Goal: Navigation & Orientation: Find specific page/section

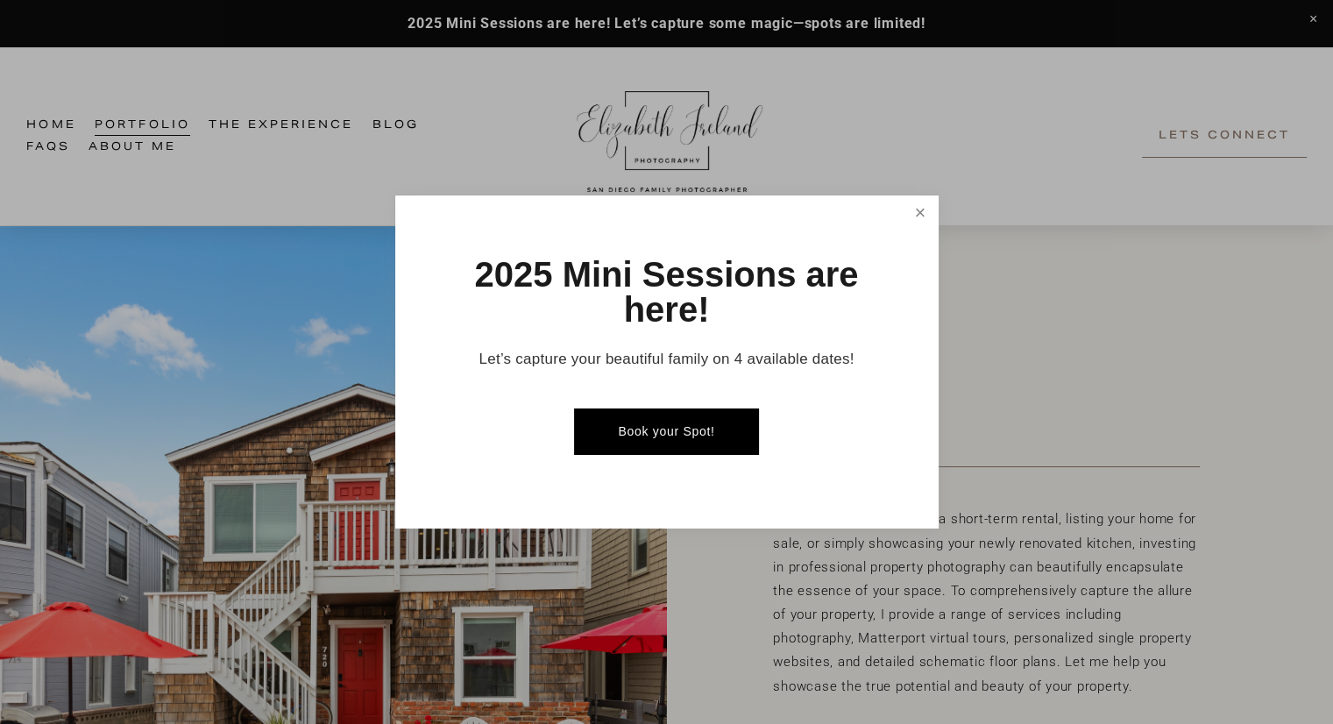
click at [929, 210] on link "Close" at bounding box center [919, 213] width 31 height 31
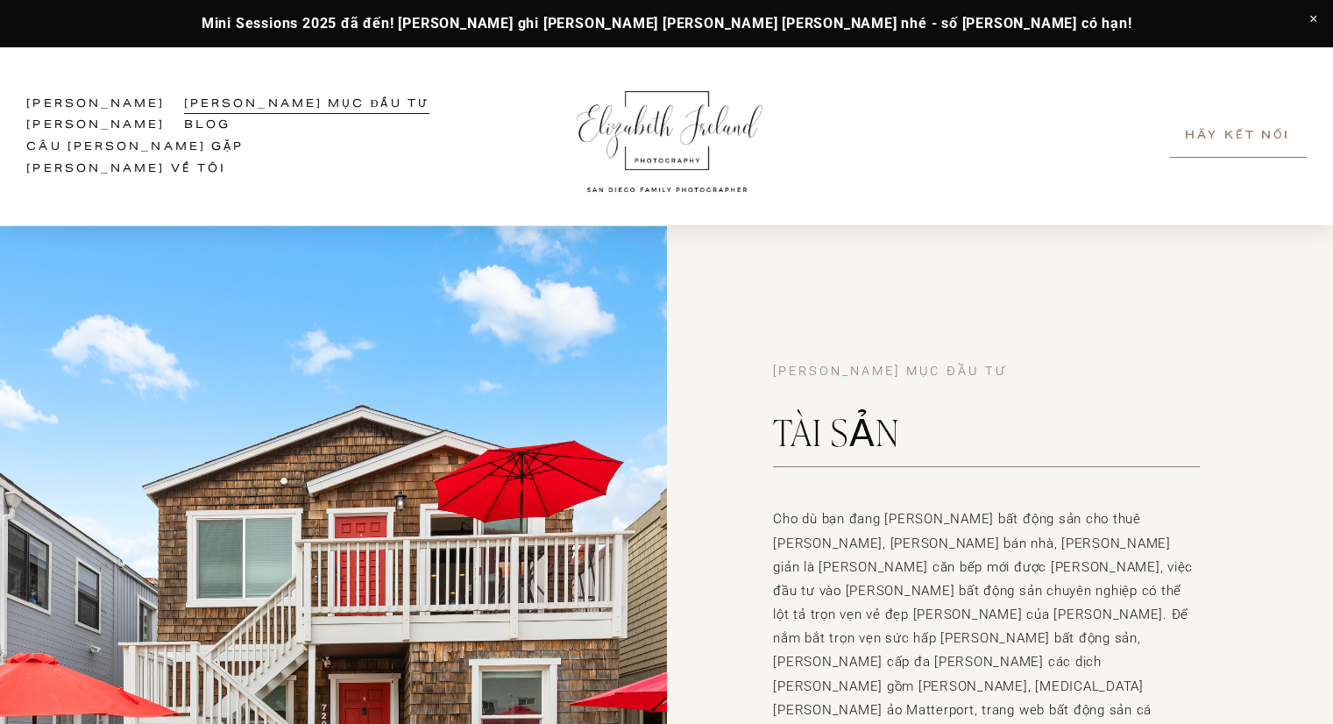
click at [630, 151] on img at bounding box center [668, 136] width 202 height 124
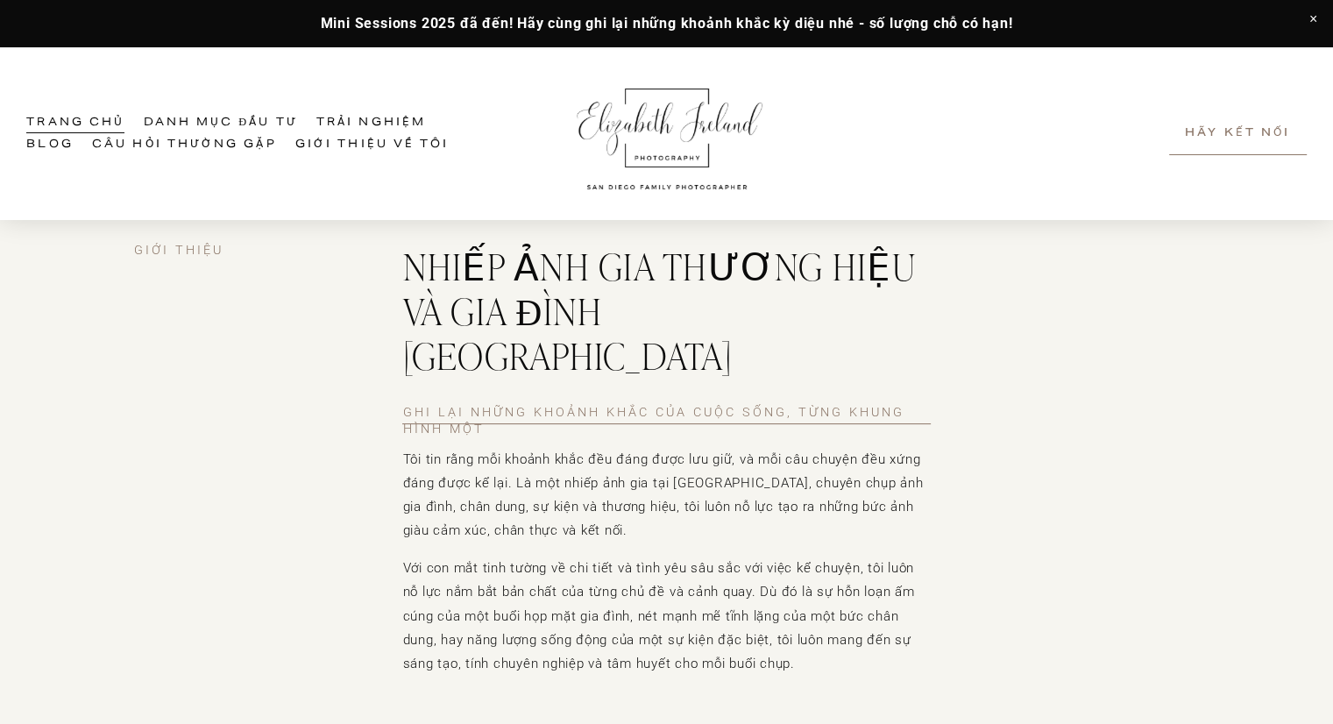
scroll to position [435, 0]
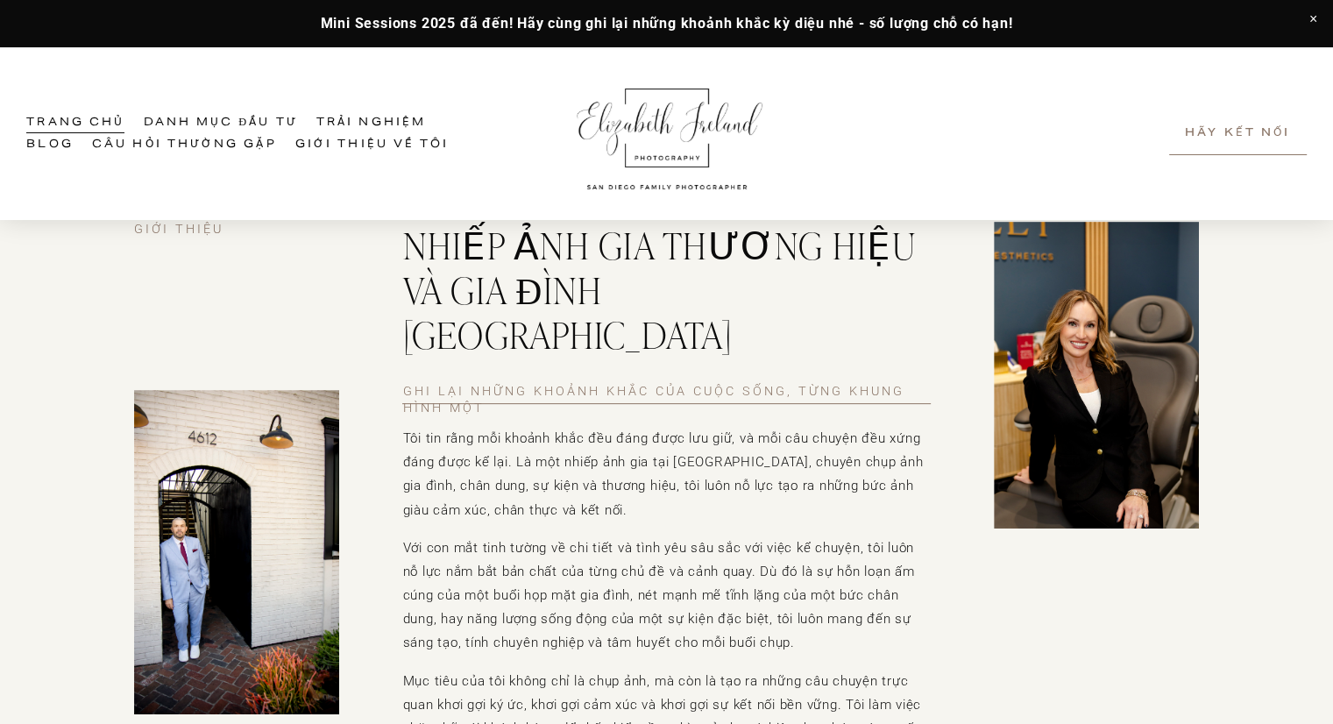
click at [188, 118] on font "Danh mục đầu tư" at bounding box center [220, 122] width 154 height 23
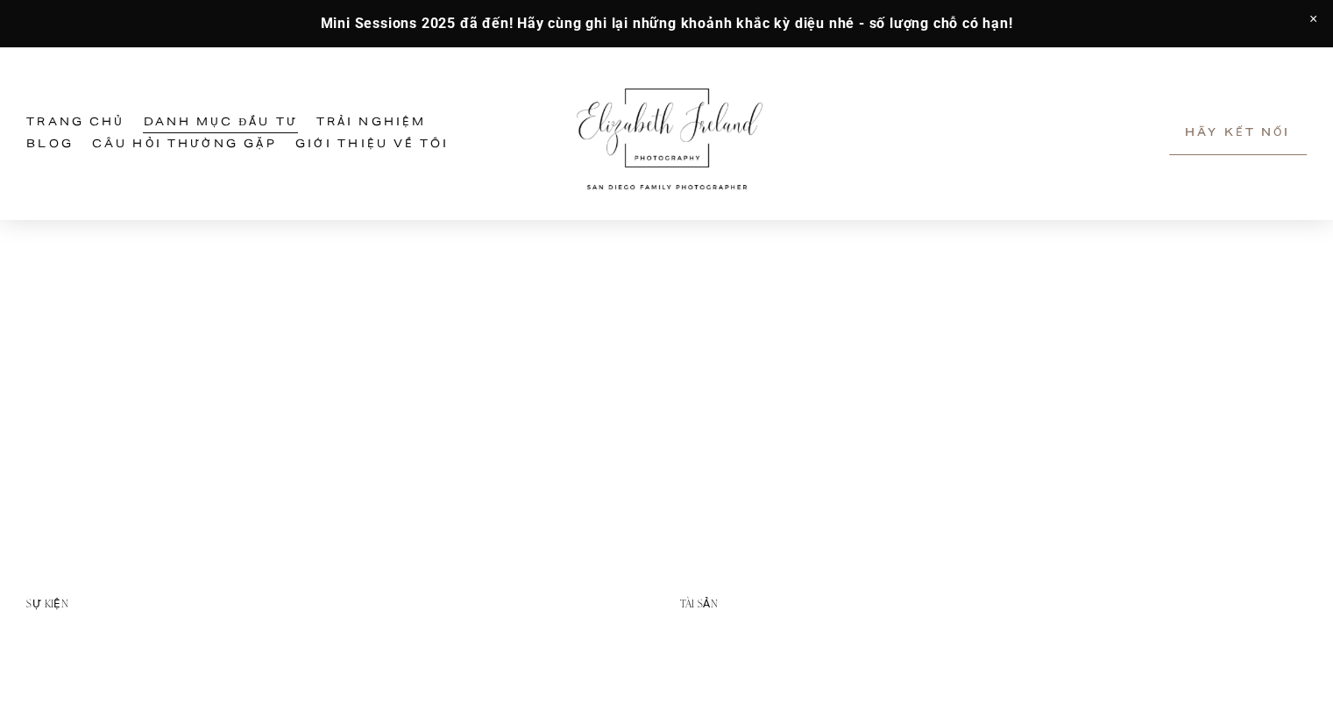
scroll to position [1840, 0]
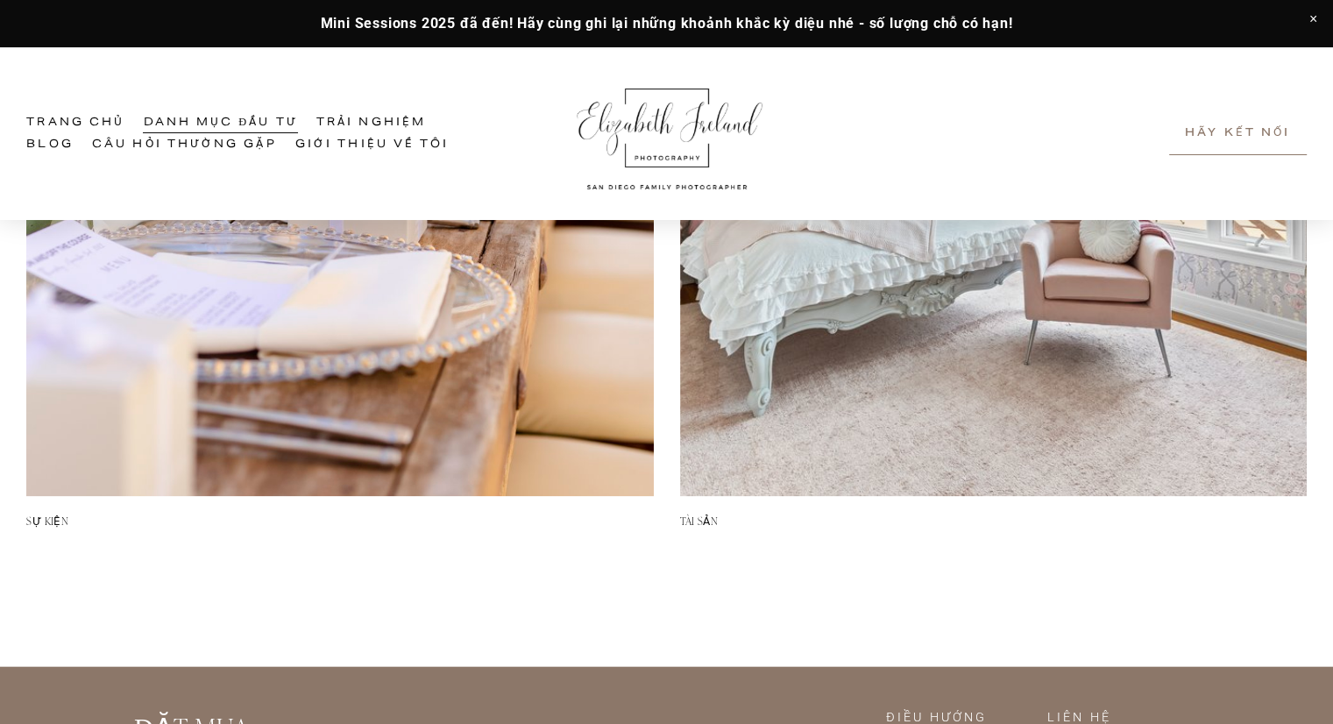
click at [916, 429] on img at bounding box center [993, 182] width 627 height 627
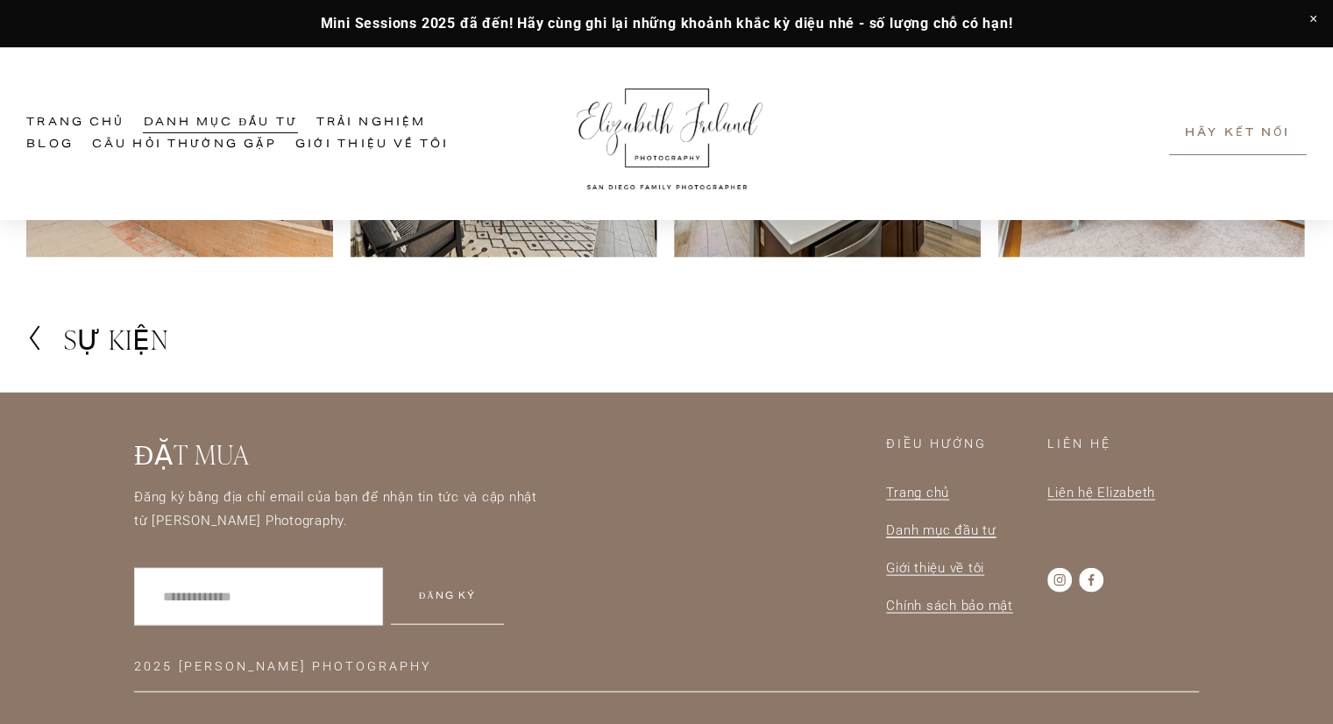
scroll to position [3766, 0]
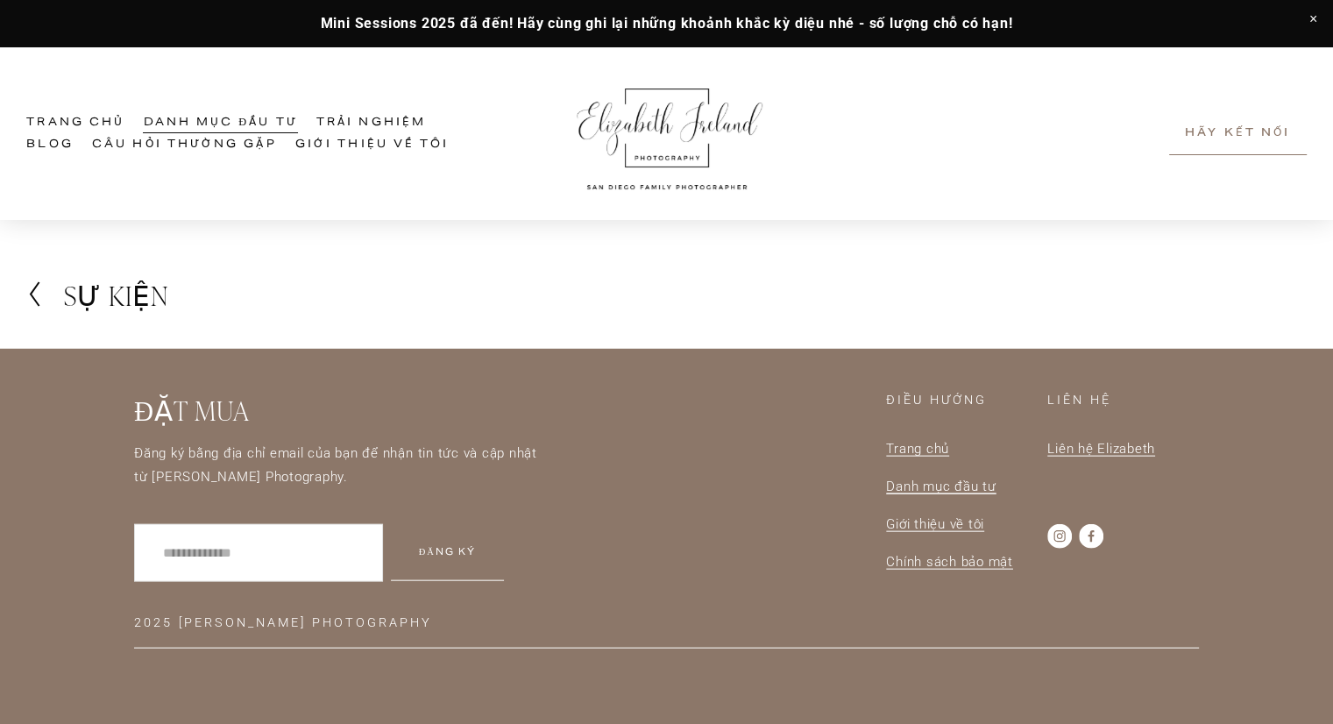
click at [1089, 535] on use "Facebook" at bounding box center [1091, 536] width 25 height 25
